Goal: Find contact information: Find contact information

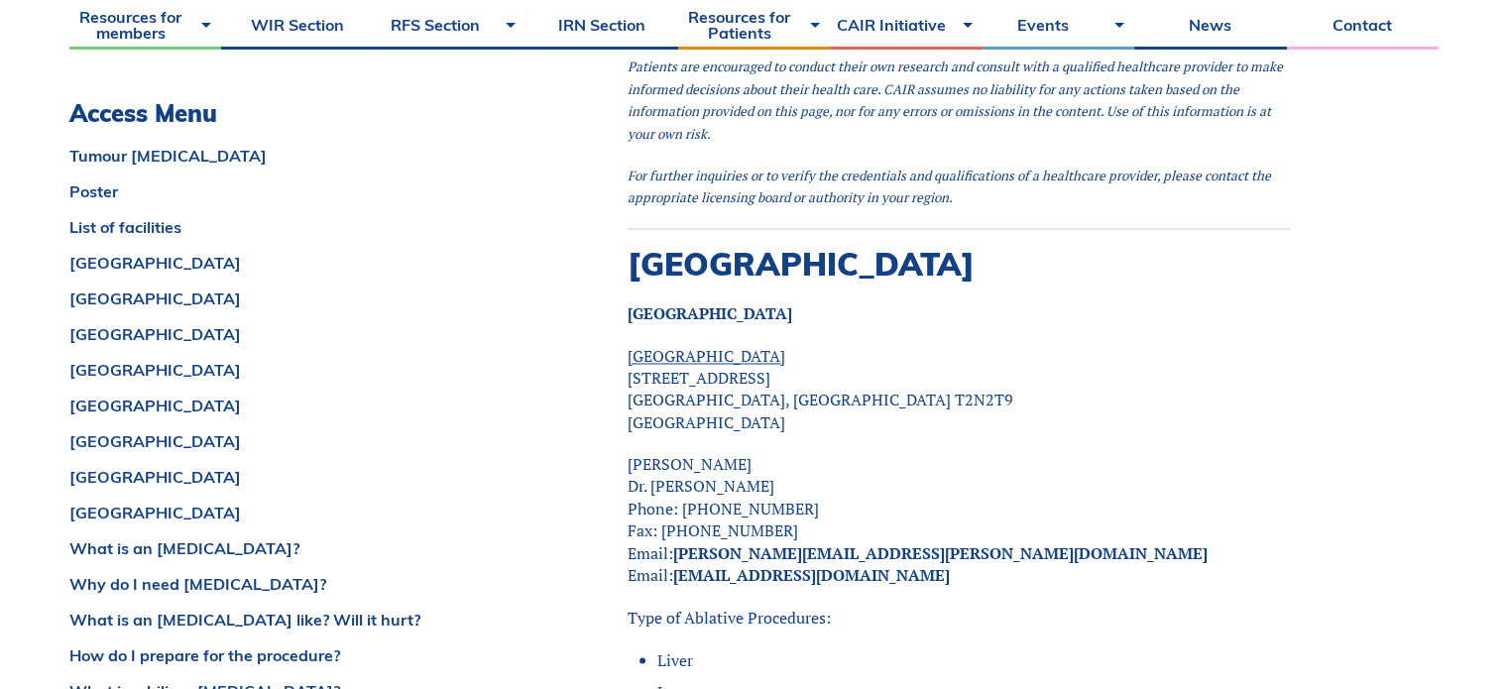
scroll to position [3172, 0]
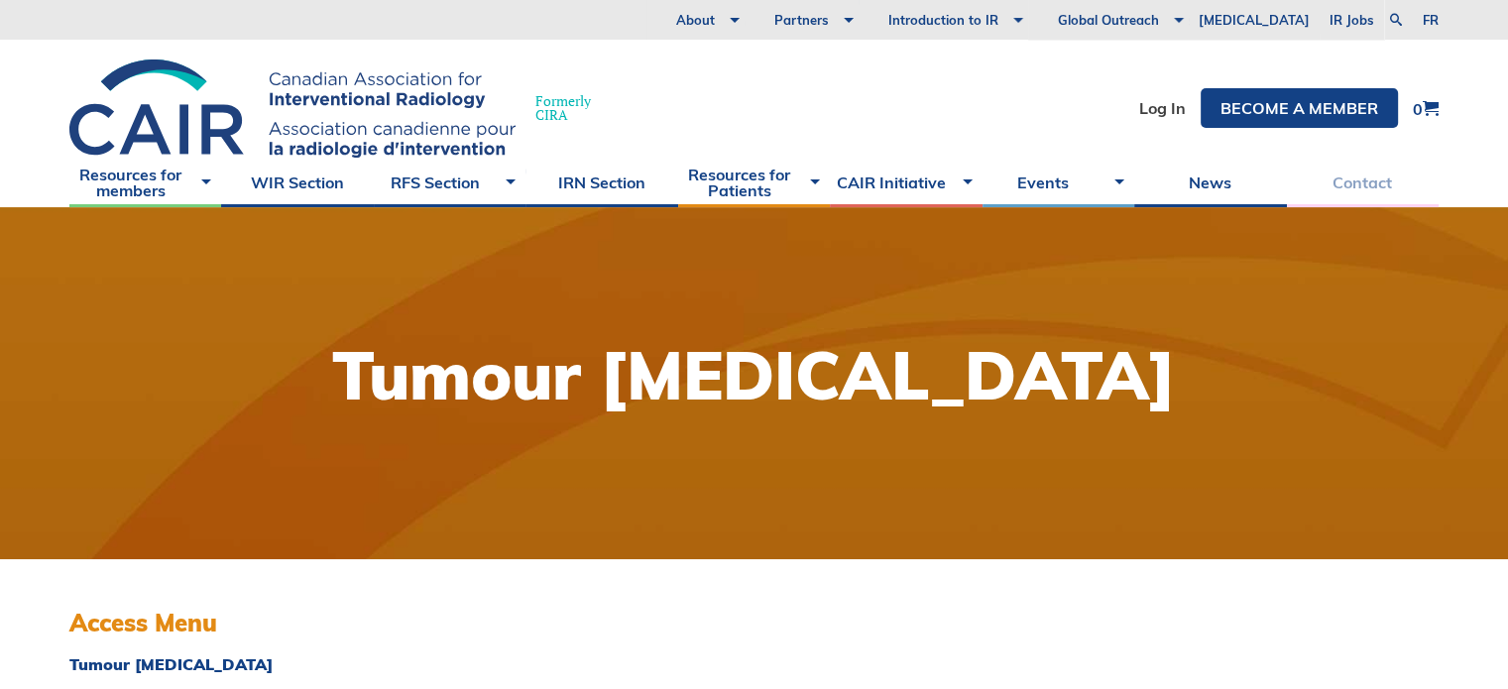
click at [1364, 185] on link "Contact" at bounding box center [1363, 183] width 152 height 50
click at [1360, 182] on link "Contact" at bounding box center [1363, 183] width 152 height 50
